Goal: Complete application form: Complete application form

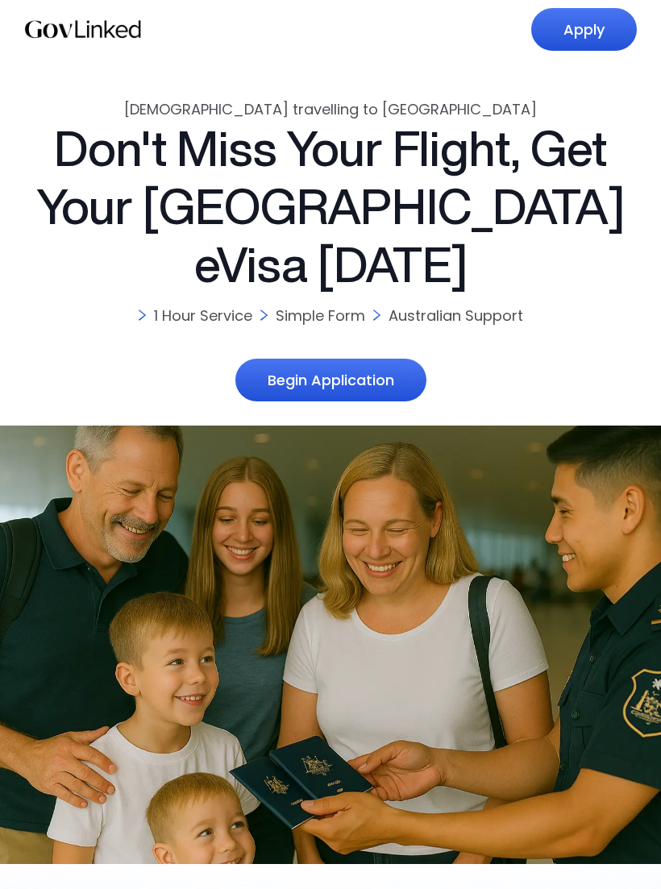
click at [608, 32] on link "Apply" at bounding box center [584, 29] width 106 height 43
click at [385, 359] on link "Begin Application" at bounding box center [330, 380] width 191 height 43
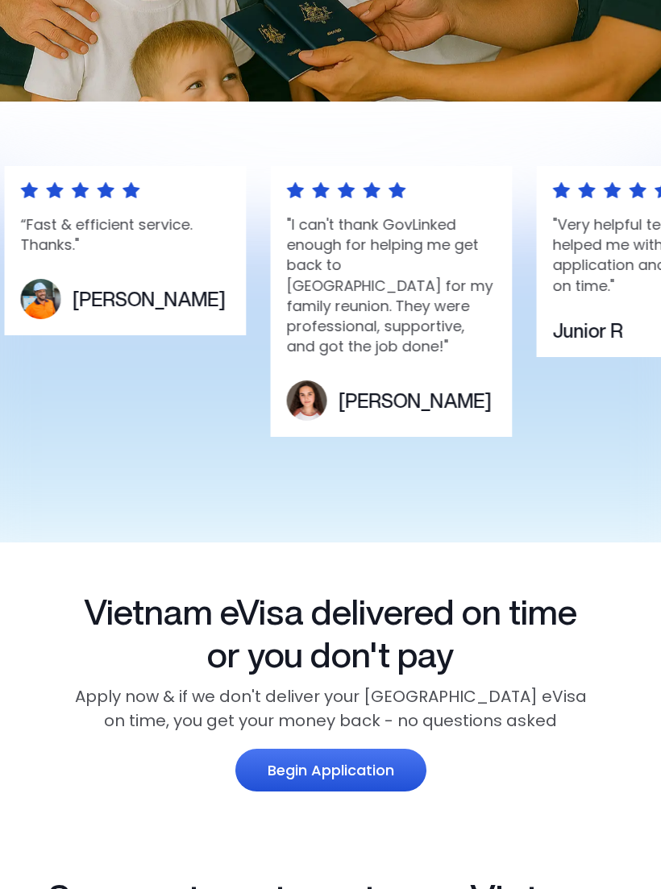
scroll to position [762, 0]
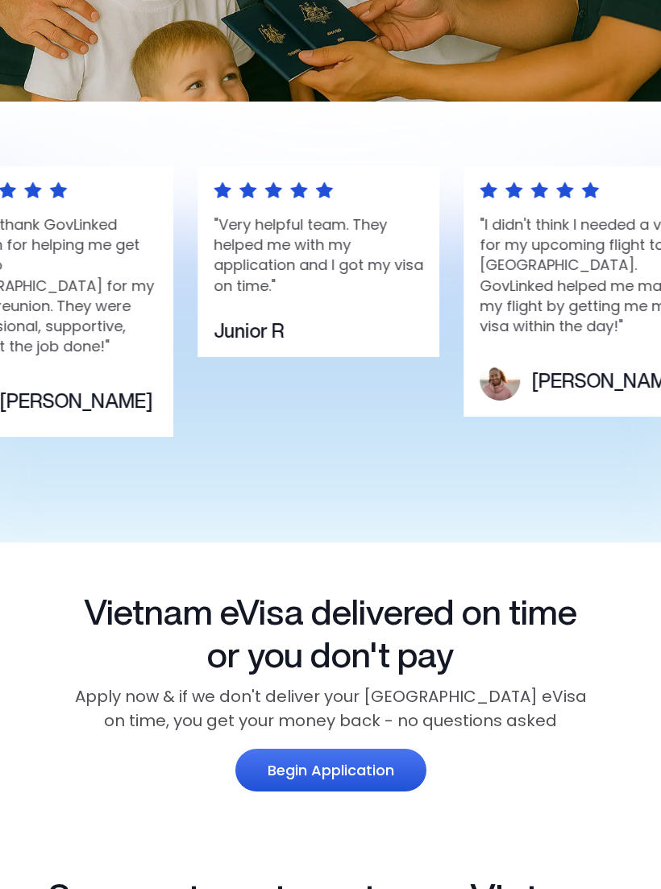
click at [276, 749] on link "Begin Application" at bounding box center [330, 770] width 191 height 43
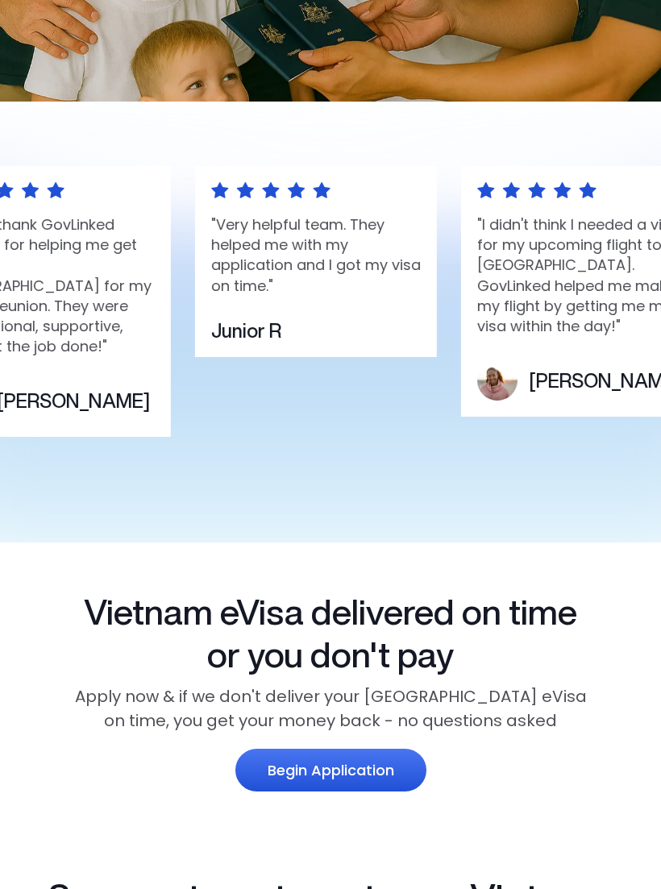
scroll to position [788, 0]
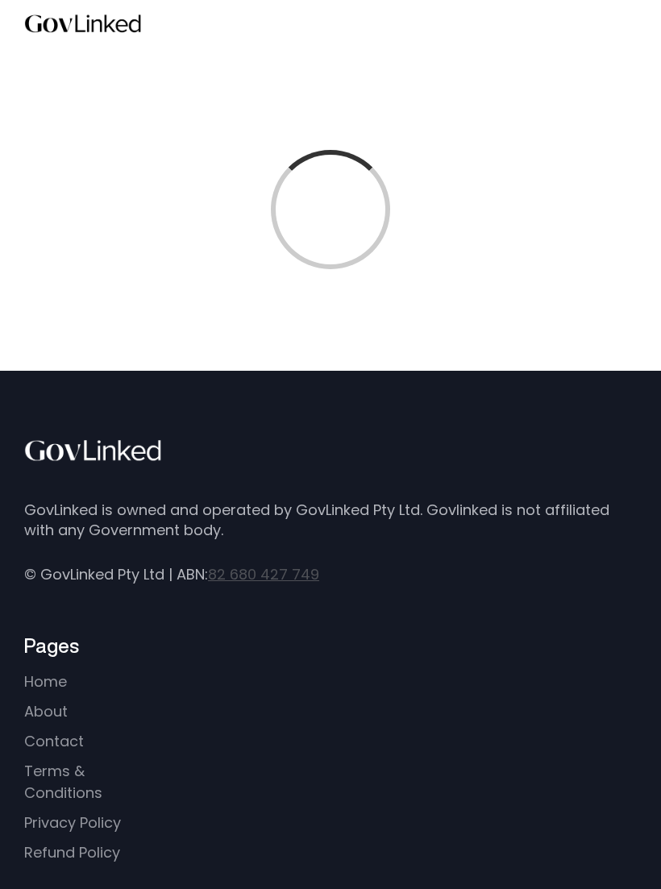
click at [430, 330] on div at bounding box center [330, 209] width 661 height 322
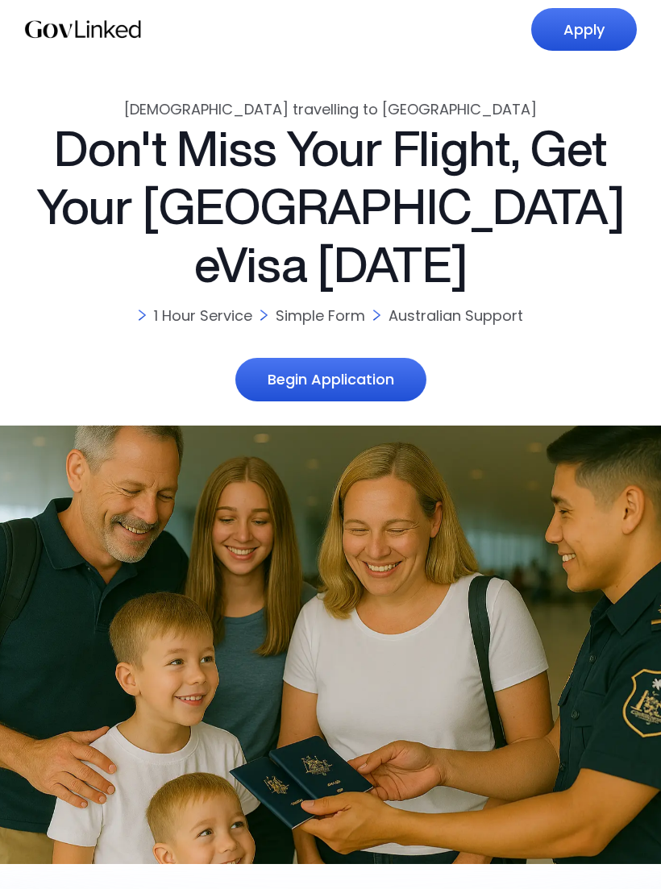
click at [583, 43] on link "Apply" at bounding box center [584, 29] width 106 height 43
